Goal: Task Accomplishment & Management: Manage account settings

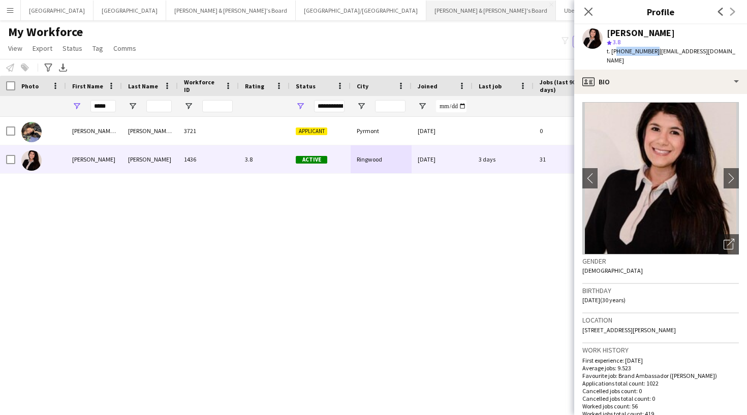
click at [426, 17] on button "[PERSON_NAME] & [PERSON_NAME]'s Board Close" at bounding box center [491, 11] width 130 height 20
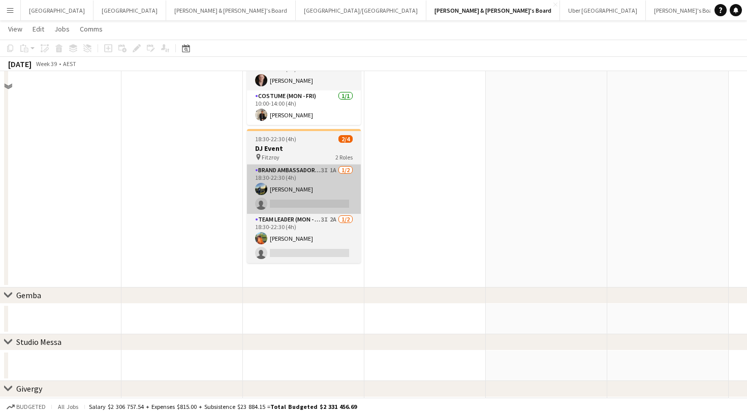
scroll to position [411, 0]
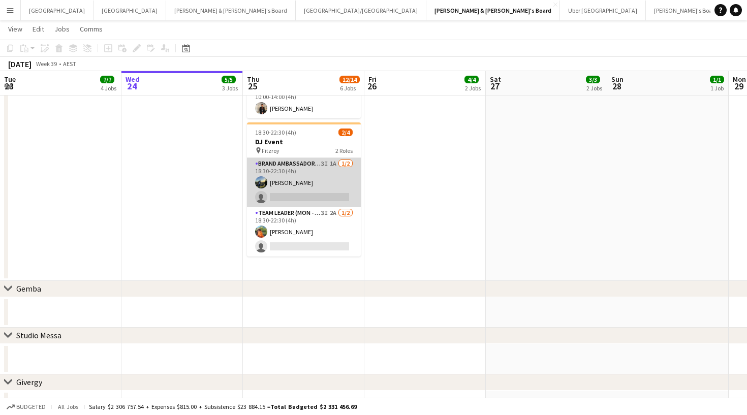
click at [310, 180] on app-card-role "Brand Ambassador (Mon - Fri) 3I 1A 1/2 18:30-22:30 (4h) Louis Campbell-Reid sin…" at bounding box center [304, 182] width 114 height 49
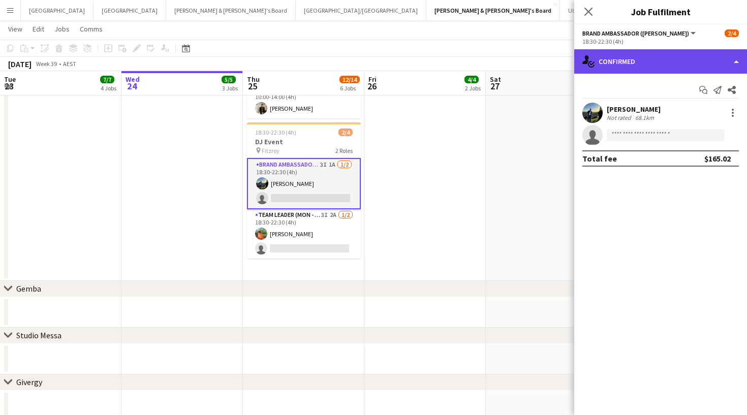
click at [666, 51] on div "single-neutral-actions-check-2 Confirmed" at bounding box center [660, 61] width 173 height 24
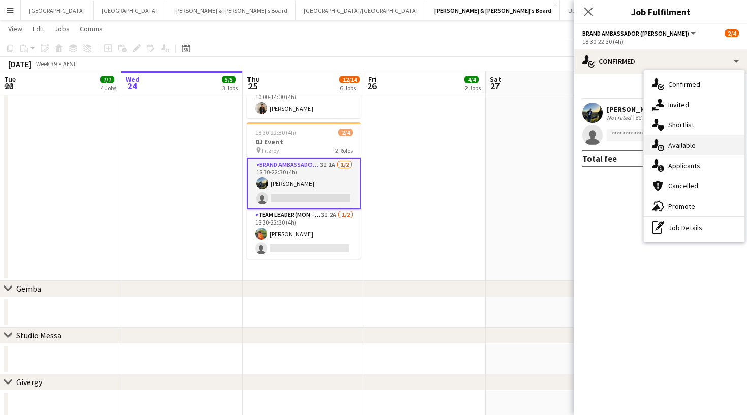
click at [670, 147] on span "Available" at bounding box center [681, 145] width 27 height 9
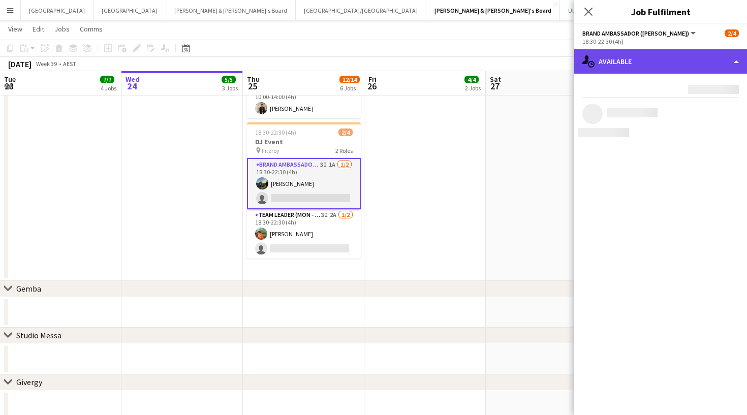
click at [639, 67] on div "single-neutral-actions-upload Available" at bounding box center [660, 61] width 173 height 24
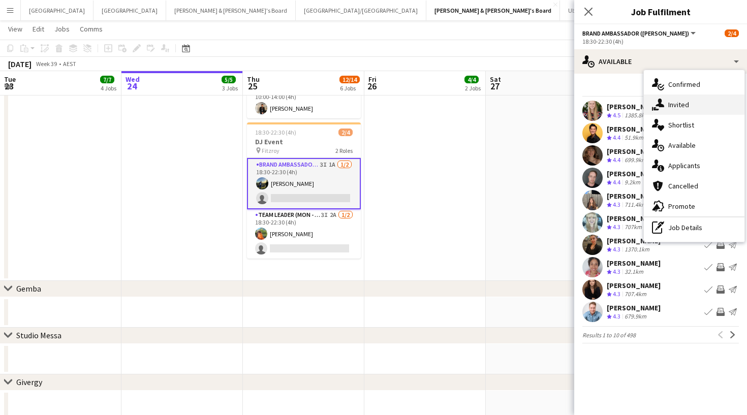
click at [669, 107] on span "Invited" at bounding box center [678, 104] width 21 height 9
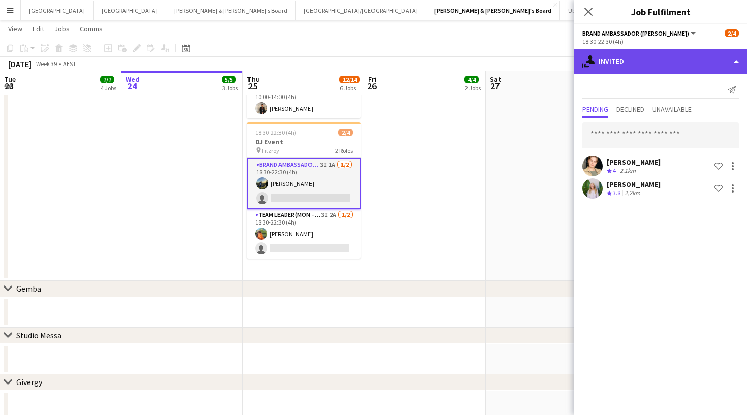
click at [645, 67] on div "single-neutral-actions-share-1 Invited" at bounding box center [660, 61] width 173 height 24
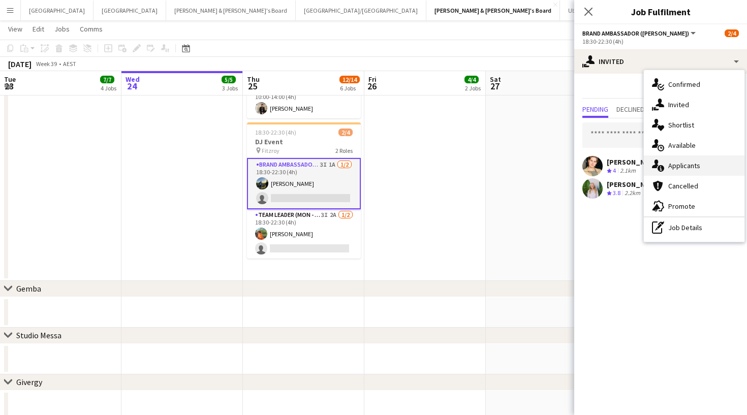
click at [677, 171] on div "single-neutral-actions-information Applicants" at bounding box center [694, 166] width 101 height 20
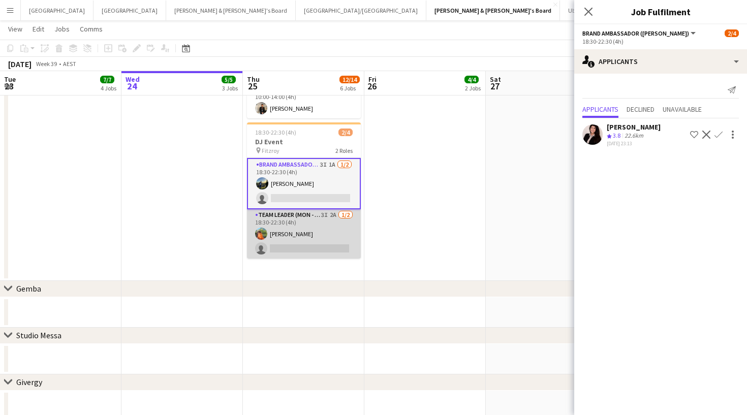
click at [315, 221] on app-card-role "Team Leader (Mon - Fri) 3I 2A 1/2 18:30-22:30 (4h) Lauren Freeman single-neutra…" at bounding box center [304, 233] width 114 height 49
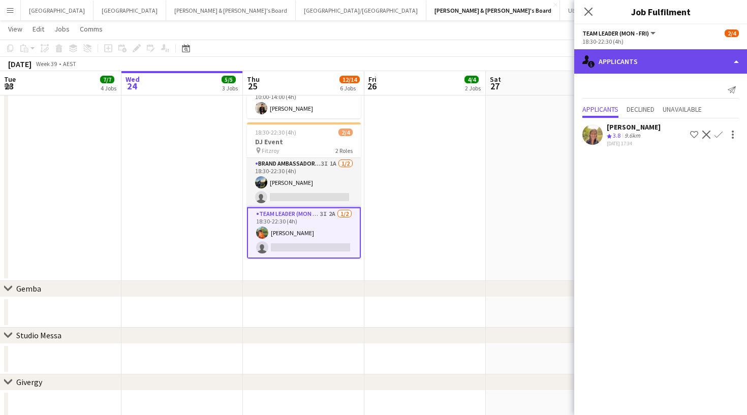
click at [662, 61] on div "single-neutral-actions-information Applicants" at bounding box center [660, 61] width 173 height 24
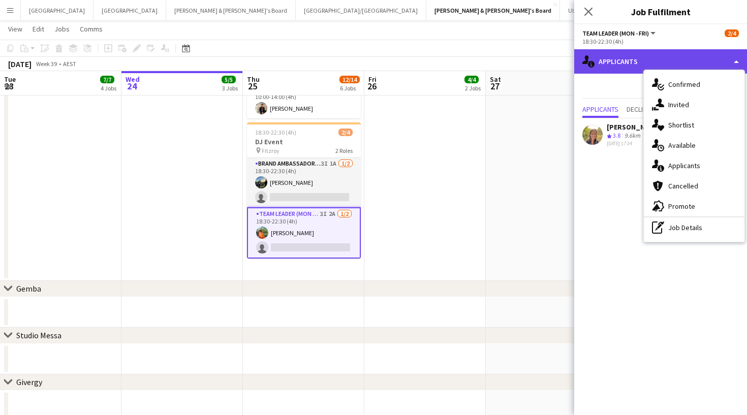
click at [635, 60] on div "single-neutral-actions-information Applicants" at bounding box center [660, 61] width 173 height 24
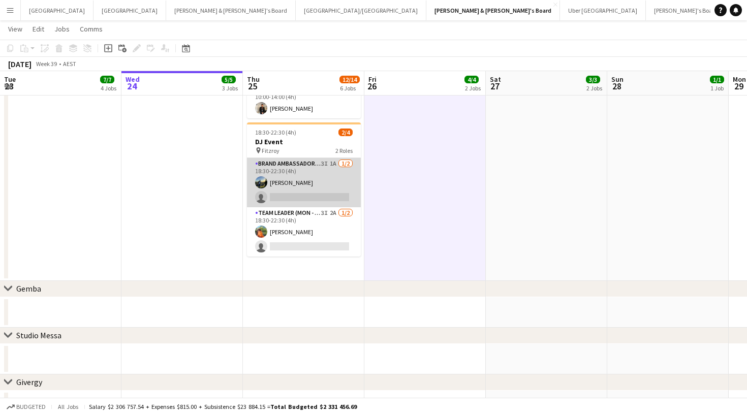
click at [319, 189] on app-card-role "Brand Ambassador (Mon - Fri) 3I 1A 1/2 18:30-22:30 (4h) Louis Campbell-Reid sin…" at bounding box center [304, 182] width 114 height 49
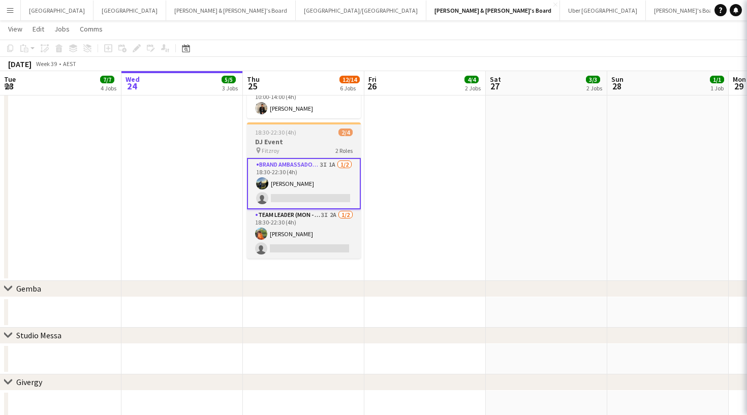
click at [322, 131] on div "18:30-22:30 (4h) 2/4" at bounding box center [304, 133] width 114 height 8
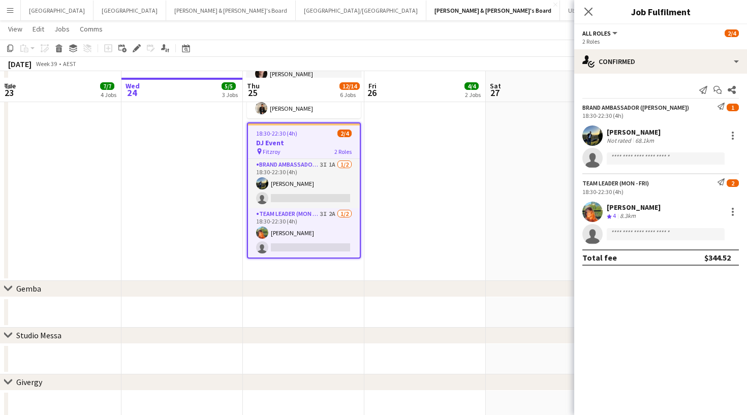
scroll to position [426, 0]
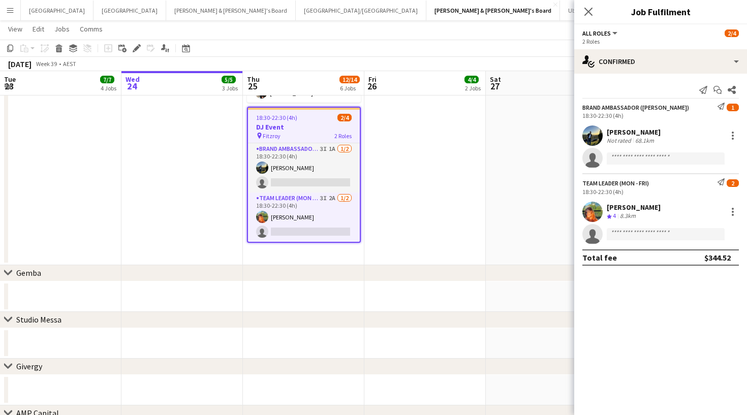
click at [667, 35] on div "All roles All roles Brand Ambassador (Mon - Fri) Team Leader (Mon - Fri) 2/4" at bounding box center [660, 32] width 157 height 9
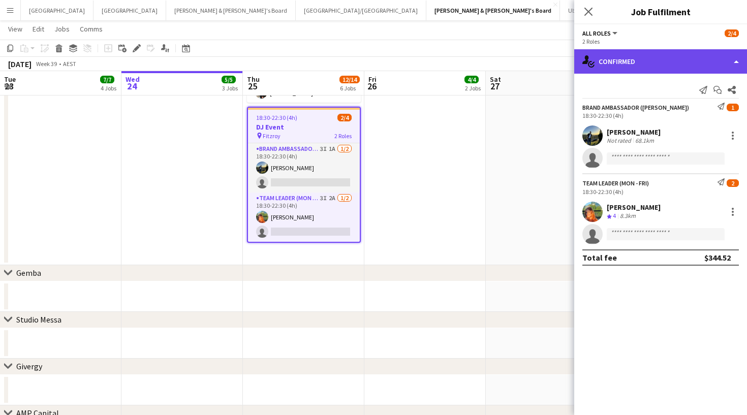
click at [640, 57] on div "single-neutral-actions-check-2 Confirmed" at bounding box center [660, 61] width 173 height 24
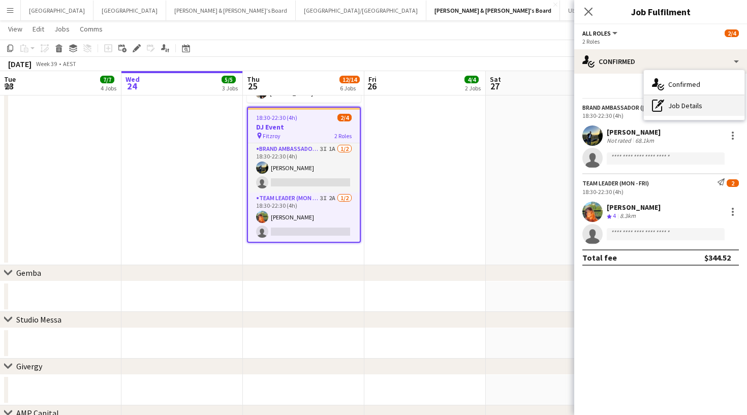
click at [671, 106] on div "pen-write Job Details" at bounding box center [694, 106] width 101 height 20
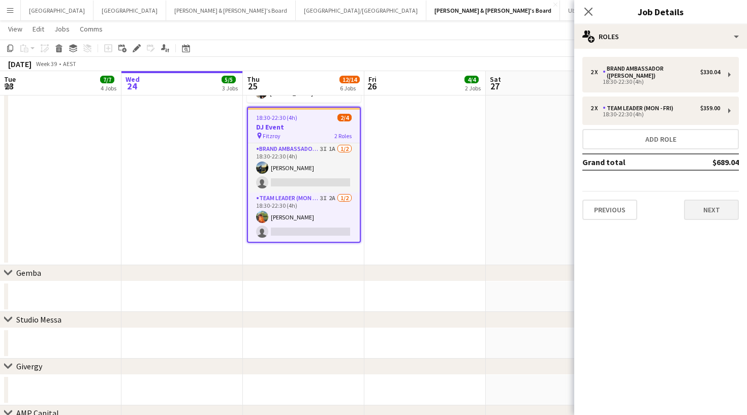
click at [706, 201] on button "Next" at bounding box center [711, 210] width 55 height 20
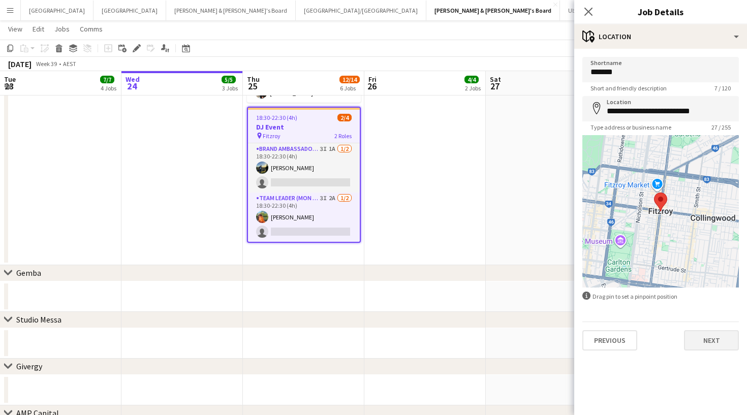
click at [725, 347] on button "Next" at bounding box center [711, 340] width 55 height 20
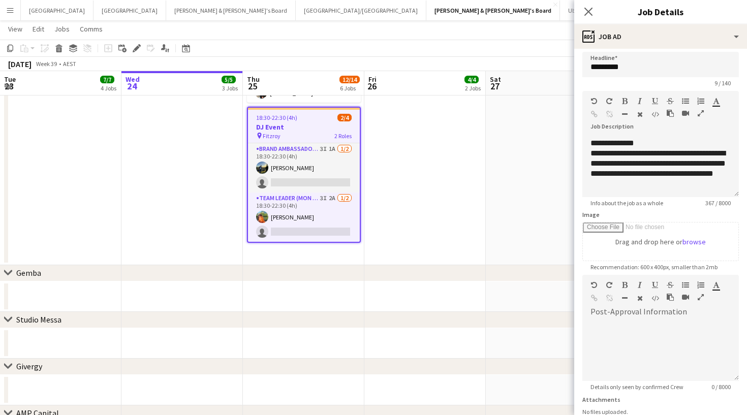
scroll to position [89, 0]
click at [682, 181] on div "**********" at bounding box center [661, 168] width 140 height 41
drag, startPoint x: 592, startPoint y: 156, endPoint x: 663, endPoint y: 160, distance: 70.8
click at [663, 160] on div "**********" at bounding box center [661, 168] width 140 height 41
click at [654, 153] on div "**********" at bounding box center [661, 168] width 140 height 41
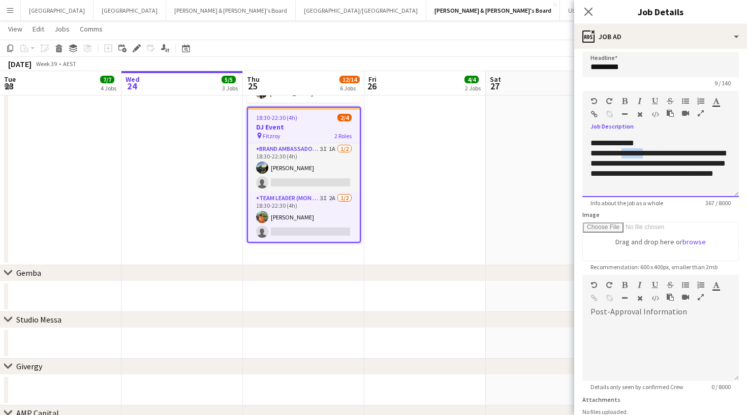
click at [654, 153] on div "**********" at bounding box center [661, 168] width 140 height 41
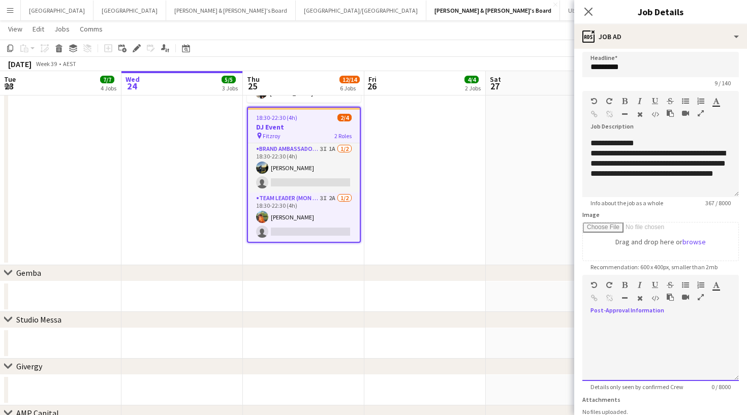
click at [634, 332] on div at bounding box center [660, 350] width 157 height 61
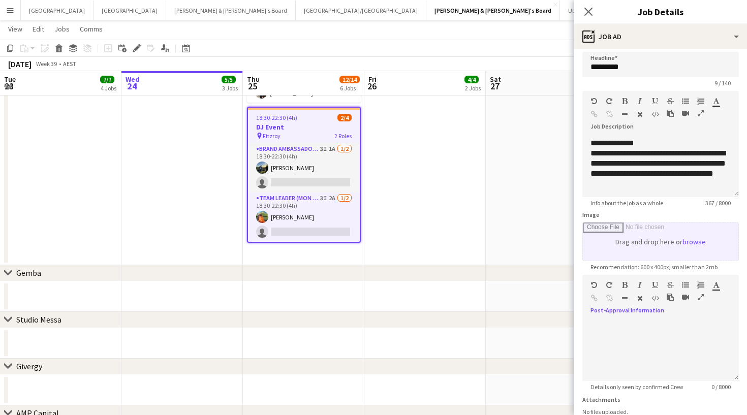
click at [694, 245] on input "Image" at bounding box center [661, 242] width 156 height 38
type input "**********"
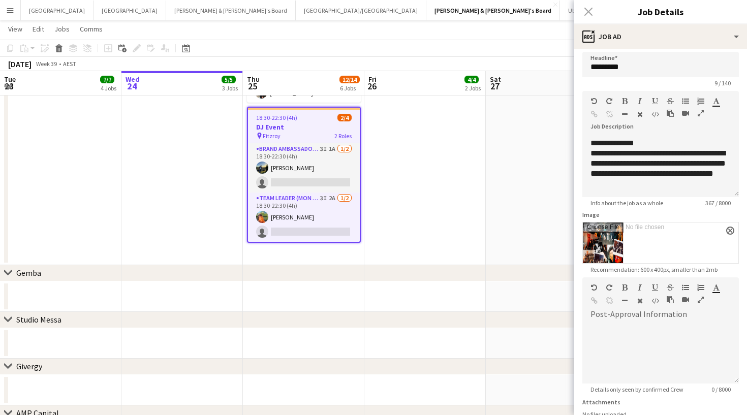
click at [672, 240] on input "Image" at bounding box center [661, 243] width 156 height 41
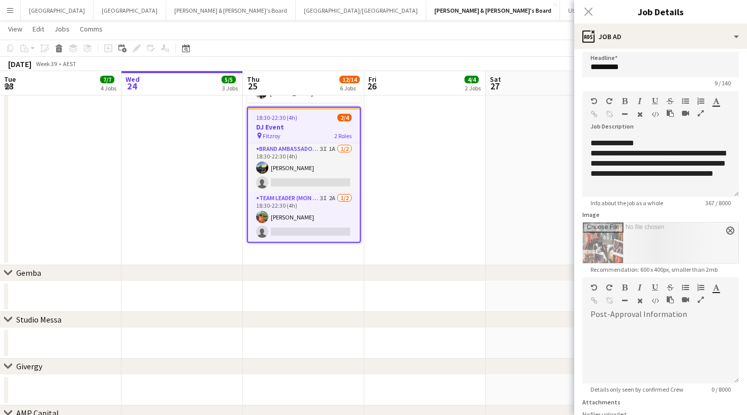
type input "**********"
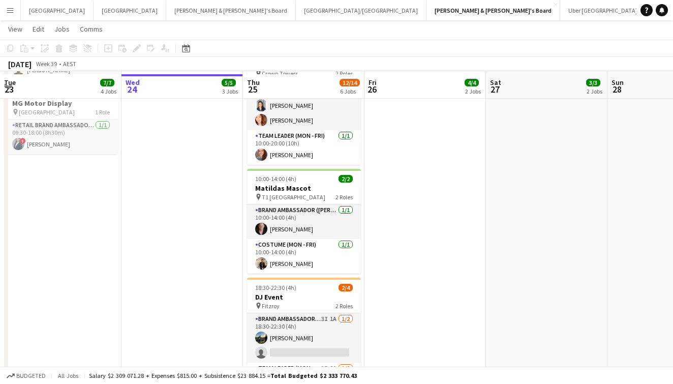
scroll to position [259, 0]
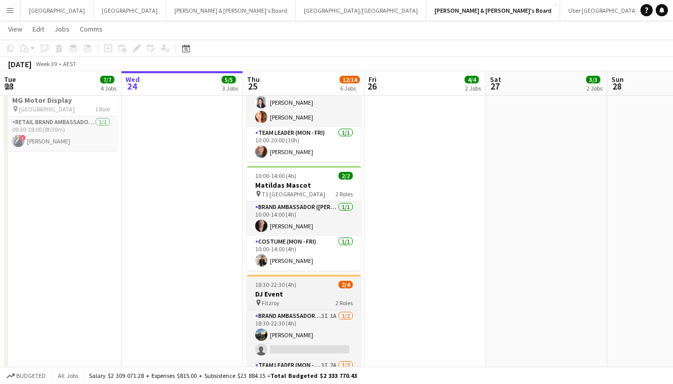
click at [322, 275] on div at bounding box center [304, 275] width 114 height 2
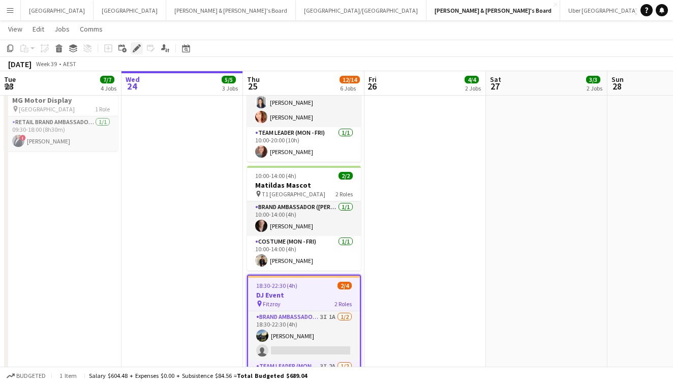
click at [135, 47] on icon "Edit" at bounding box center [137, 48] width 8 height 8
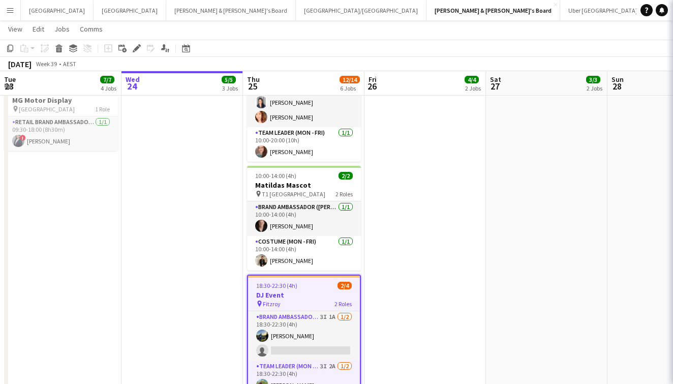
type input "********"
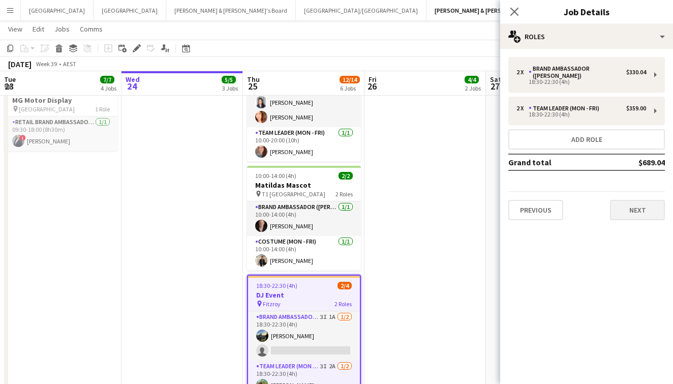
click at [631, 204] on button "Next" at bounding box center [637, 210] width 55 height 20
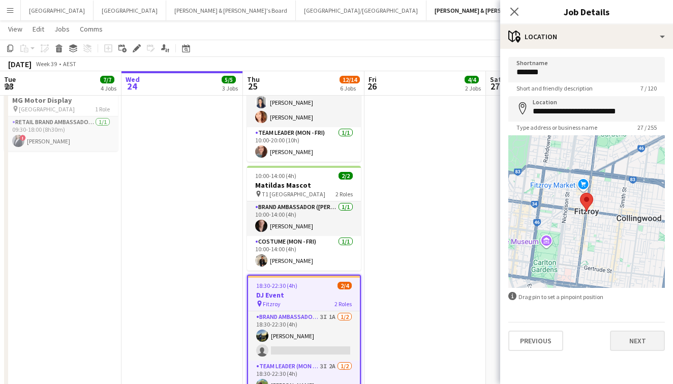
click at [653, 344] on button "Next" at bounding box center [637, 340] width 55 height 20
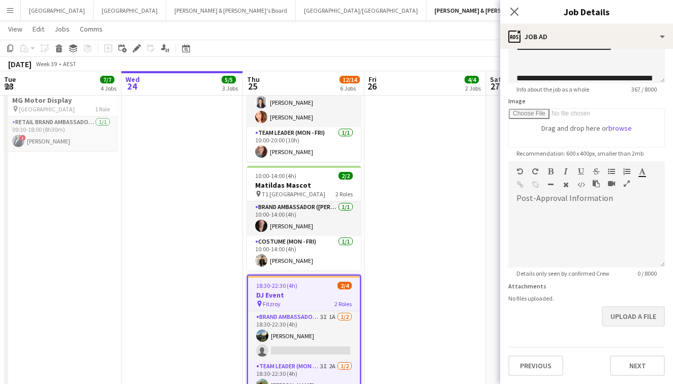
scroll to position [119, 0]
click at [627, 316] on button "Upload a file" at bounding box center [633, 316] width 63 height 20
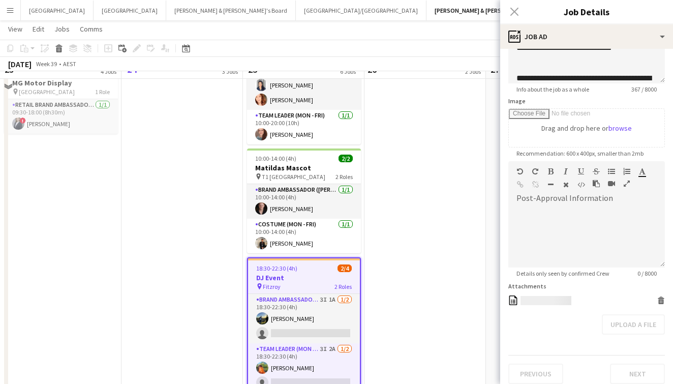
click at [619, 317] on div "Upload a file" at bounding box center [586, 324] width 157 height 20
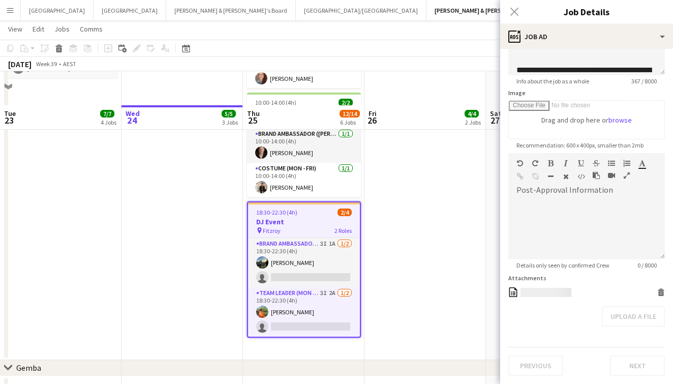
scroll to position [374, 0]
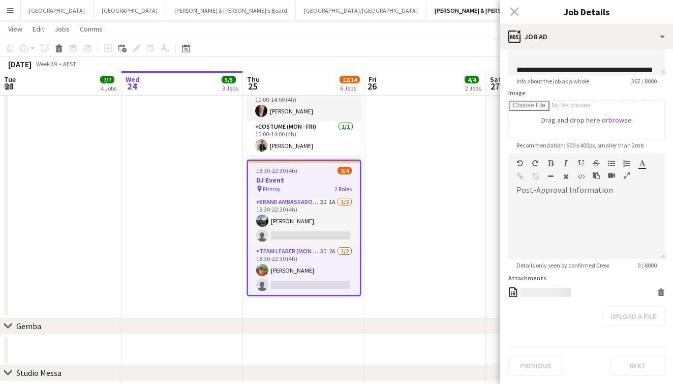
click at [516, 11] on div "Close pop-in" at bounding box center [514, 11] width 28 height 23
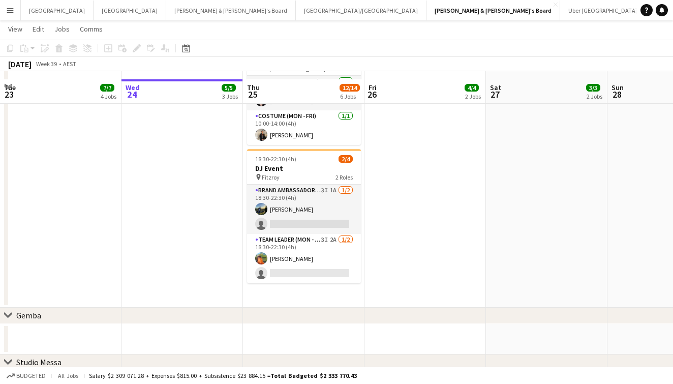
scroll to position [394, 0]
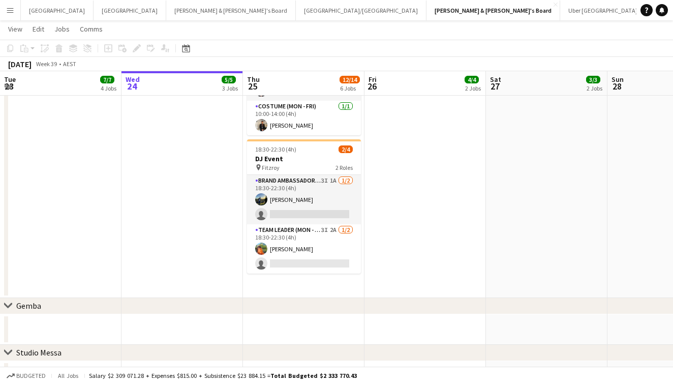
click at [14, 9] on button "Menu" at bounding box center [10, 10] width 20 height 20
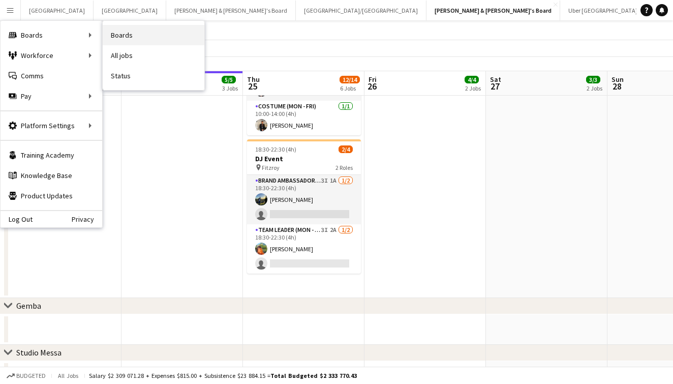
click at [133, 32] on link "Boards" at bounding box center [154, 35] width 102 height 20
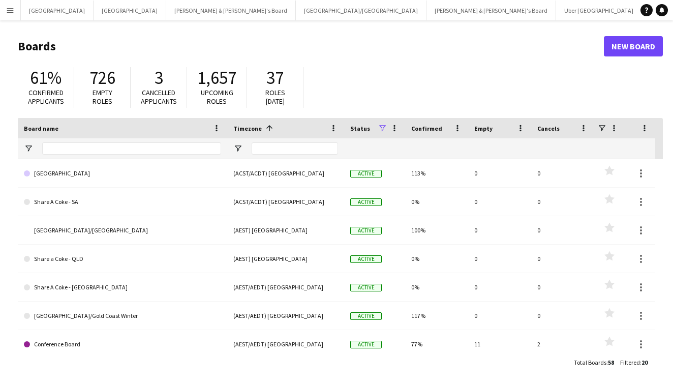
click at [13, 7] on app-icon "Menu" at bounding box center [10, 10] width 8 height 8
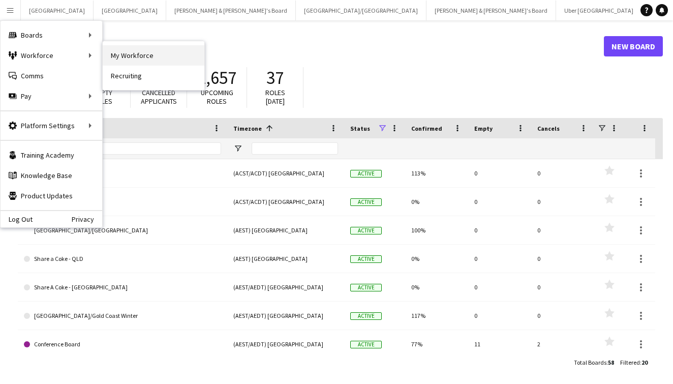
click at [106, 57] on link "My Workforce" at bounding box center [154, 55] width 102 height 20
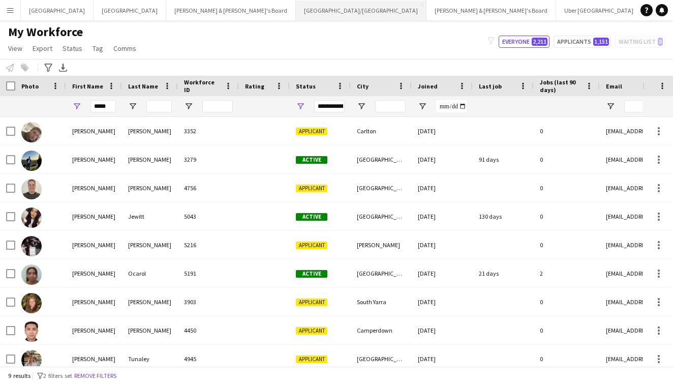
click at [296, 16] on button "Brisbane/Gold Coast Close" at bounding box center [361, 11] width 131 height 20
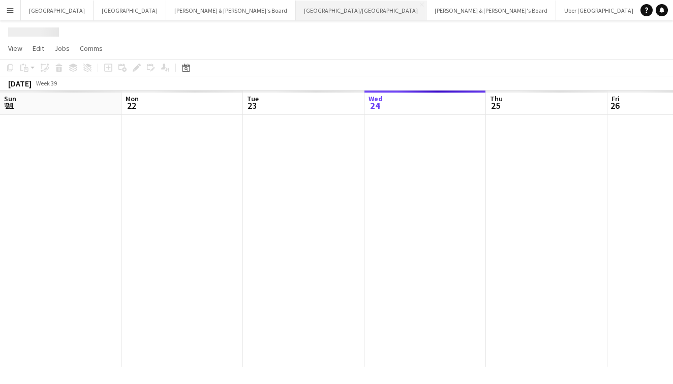
scroll to position [0, 243]
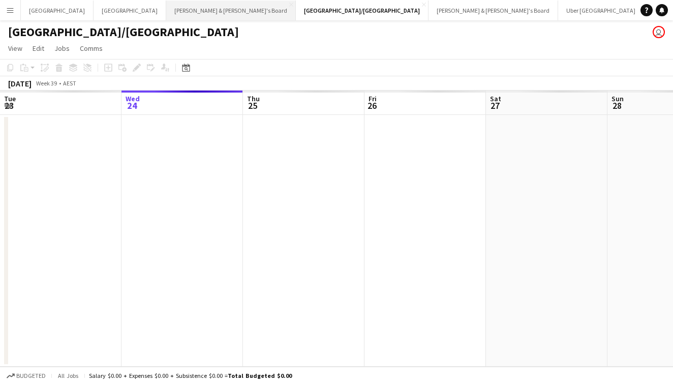
click at [166, 14] on button "James & Arrence's Board Close" at bounding box center [231, 11] width 130 height 20
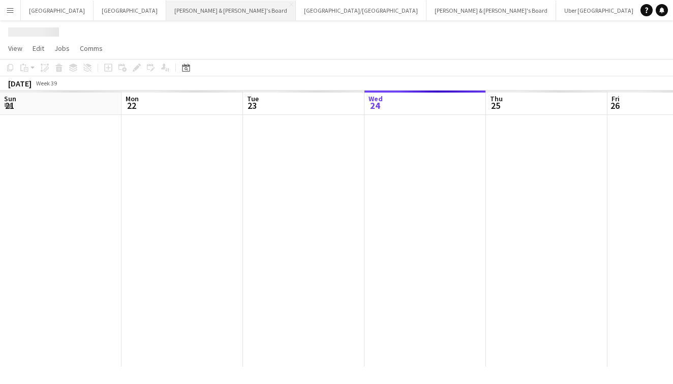
scroll to position [0, 243]
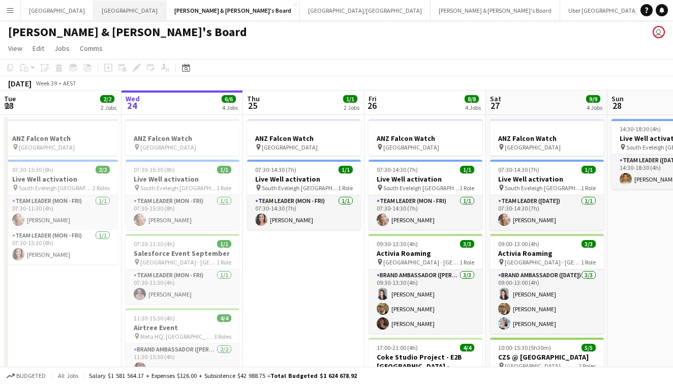
click at [94, 15] on button "Melbourne Close" at bounding box center [130, 11] width 73 height 20
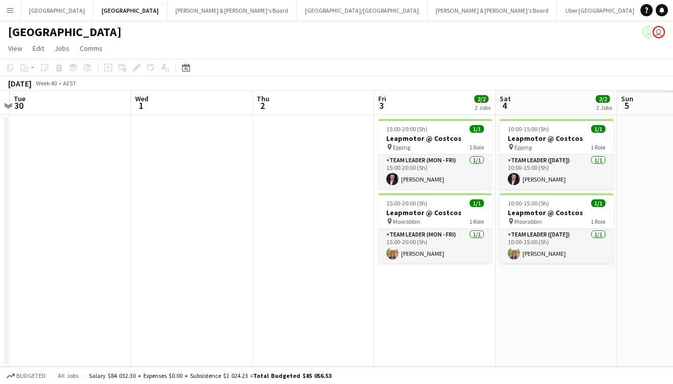
scroll to position [0, 365]
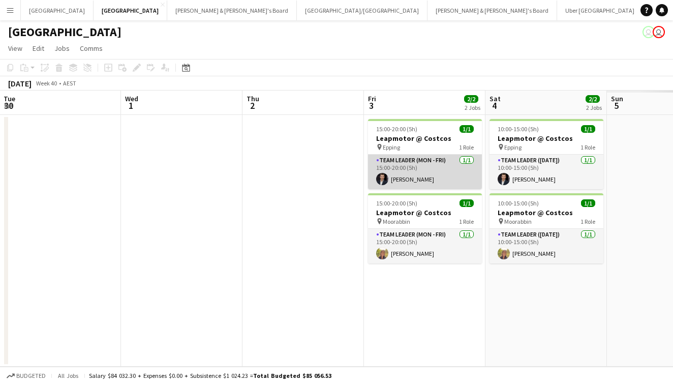
click at [391, 167] on app-card-role "Team Leader (Mon - Fri) 1/1 15:00-20:00 (5h) Loris Prina" at bounding box center [425, 172] width 114 height 35
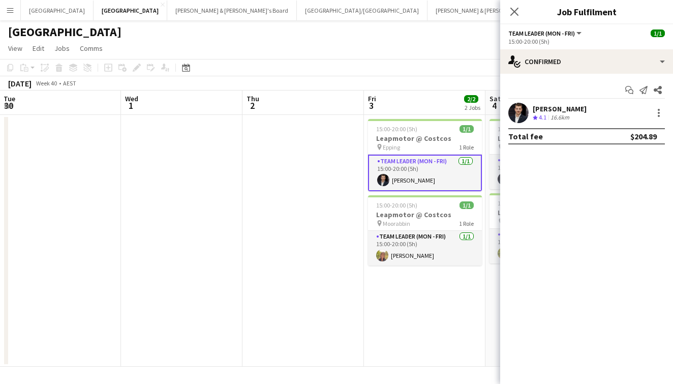
click at [513, 110] on app-user-avatar at bounding box center [518, 113] width 20 height 20
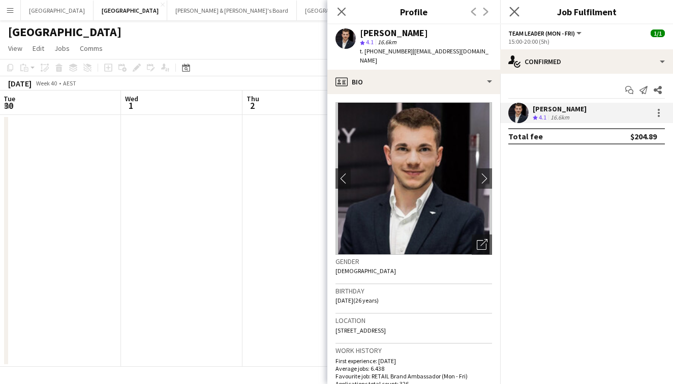
click at [509, 9] on app-icon "Close pop-in" at bounding box center [514, 12] width 15 height 15
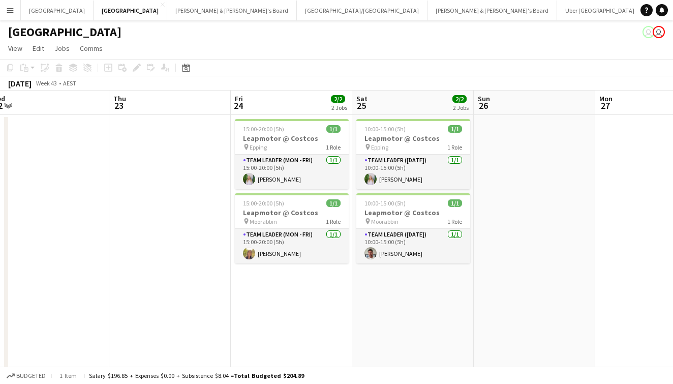
scroll to position [0, 230]
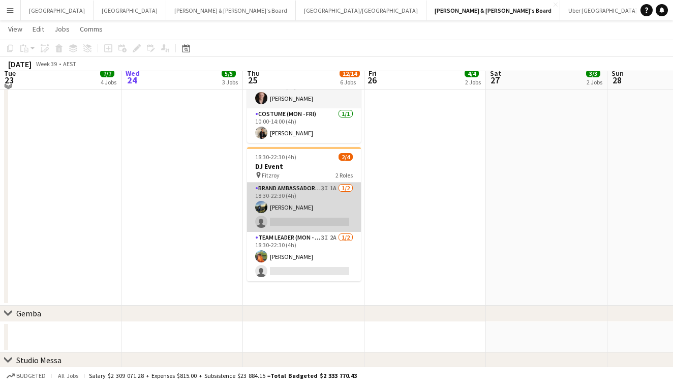
scroll to position [392, 0]
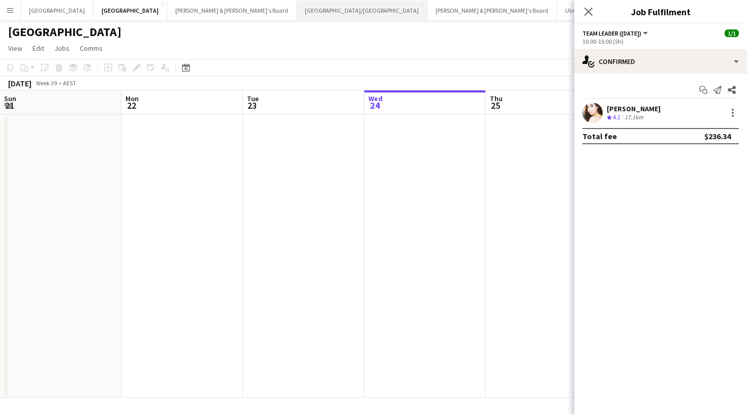
scroll to position [0, 262]
